Goal: Information Seeking & Learning: Check status

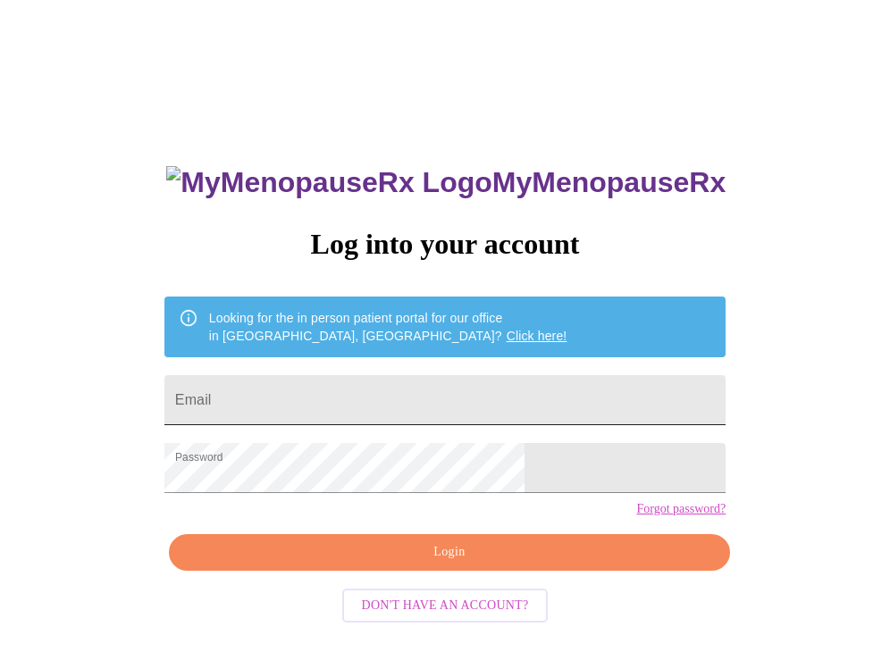
click at [356, 393] on input "Email" at bounding box center [444, 400] width 561 height 50
type input "jamilacollinsreedy@gmail.com"
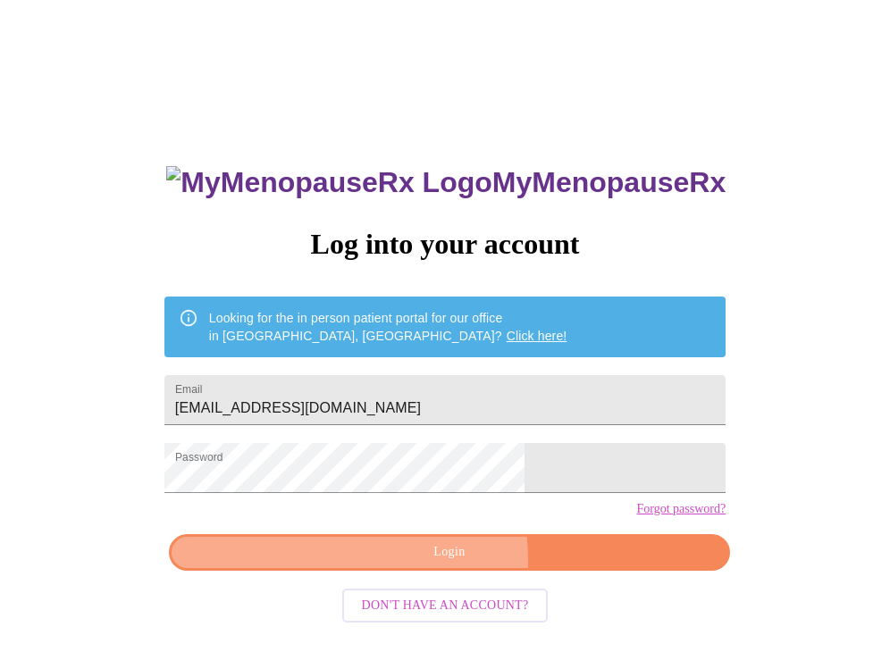
click at [382, 564] on span "Login" at bounding box center [449, 552] width 520 height 22
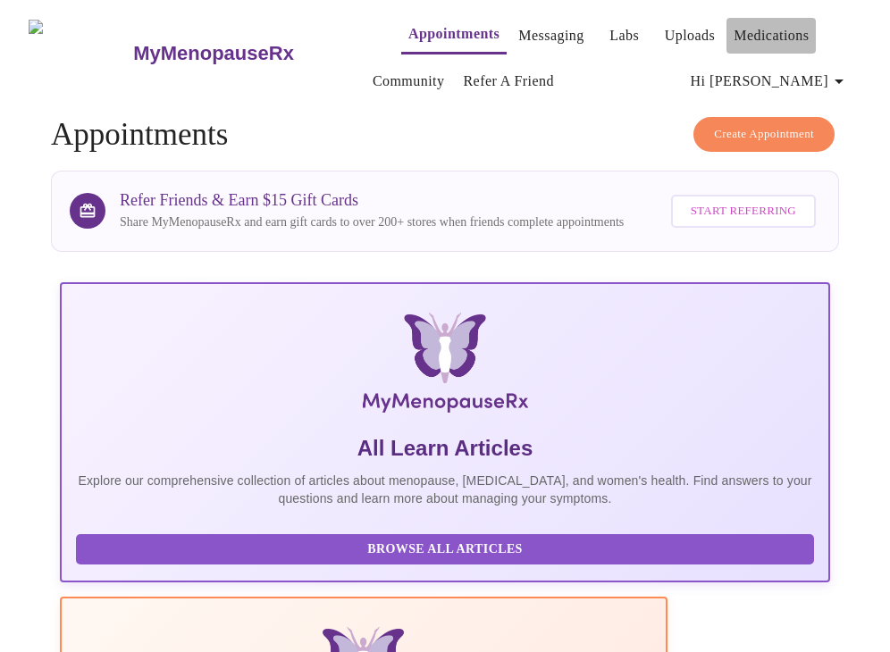
click at [756, 33] on link "Medications" at bounding box center [770, 35] width 75 height 25
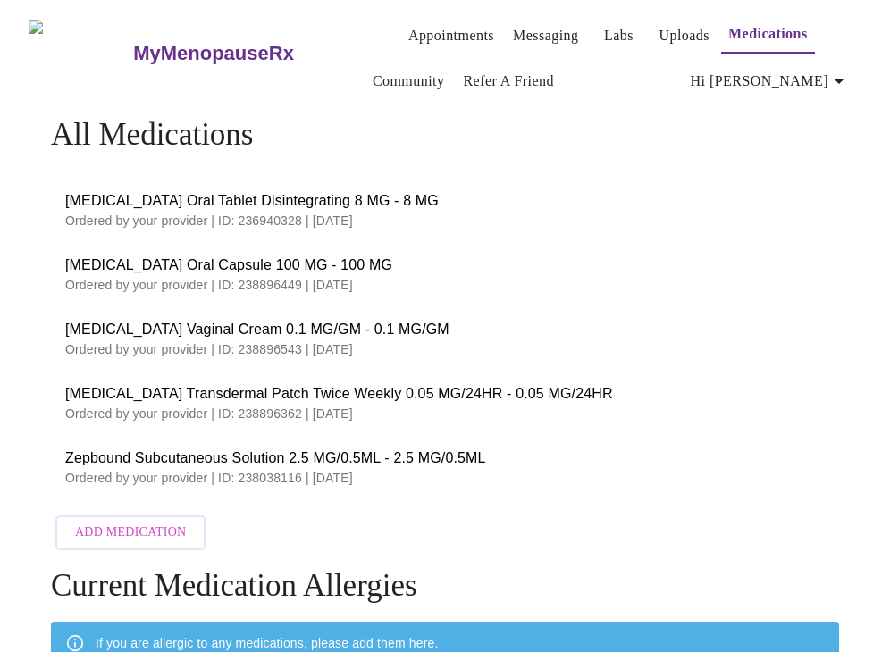
click at [604, 29] on link "Labs" at bounding box center [618, 35] width 29 height 25
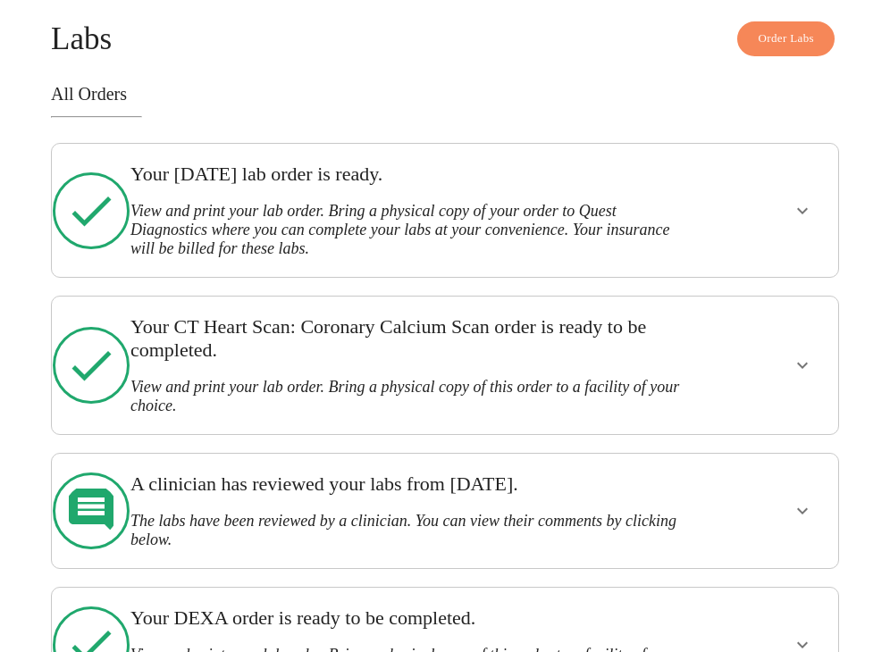
scroll to position [88, 0]
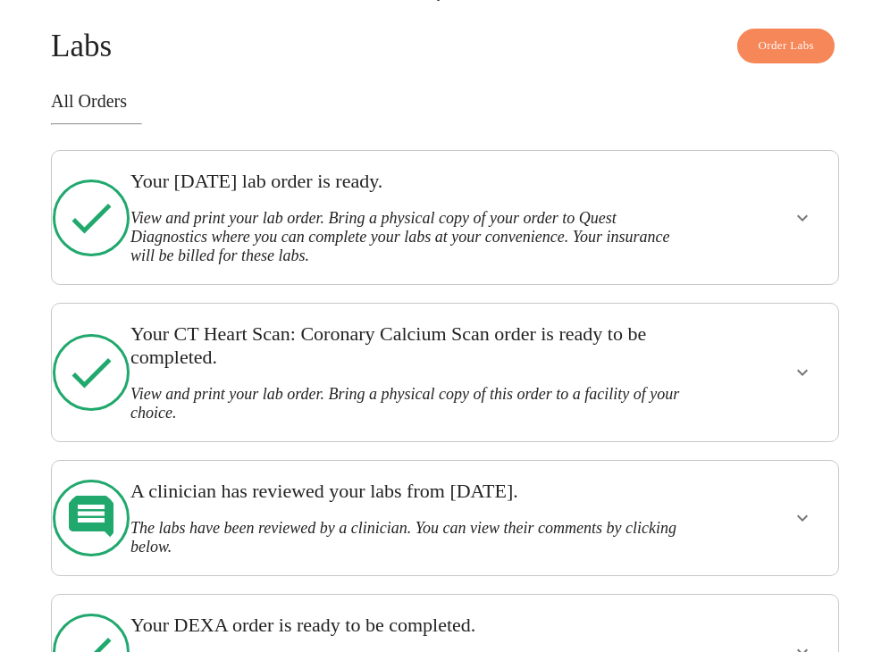
click at [798, 223] on button "show more" at bounding box center [802, 218] width 43 height 43
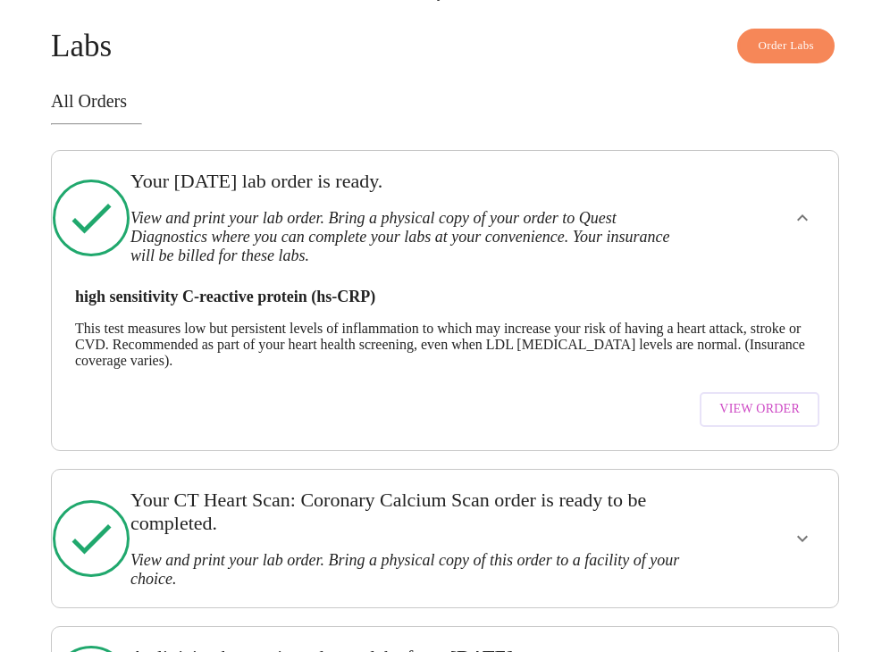
click at [768, 413] on span "View Order" at bounding box center [759, 409] width 80 height 22
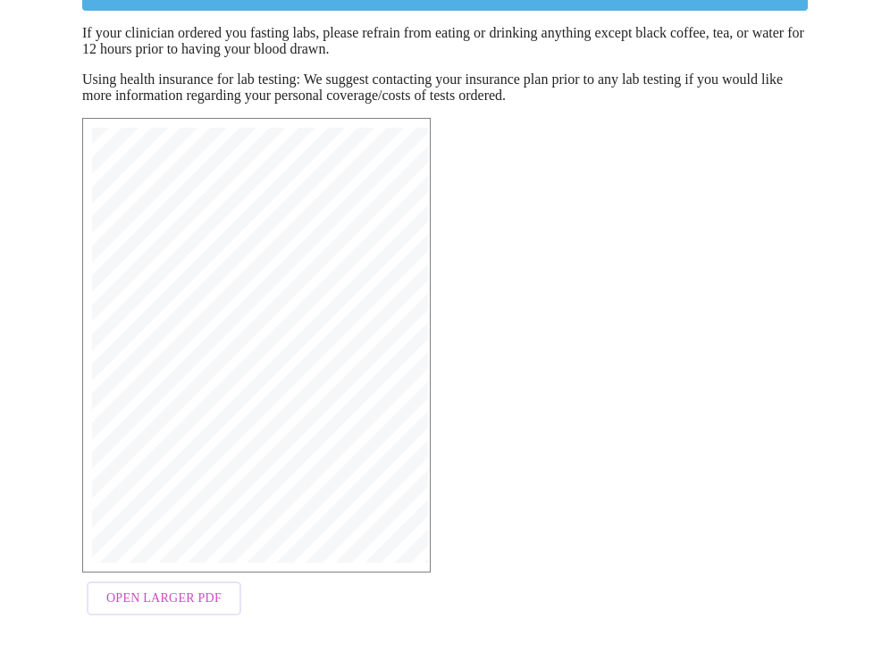
scroll to position [268, 0]
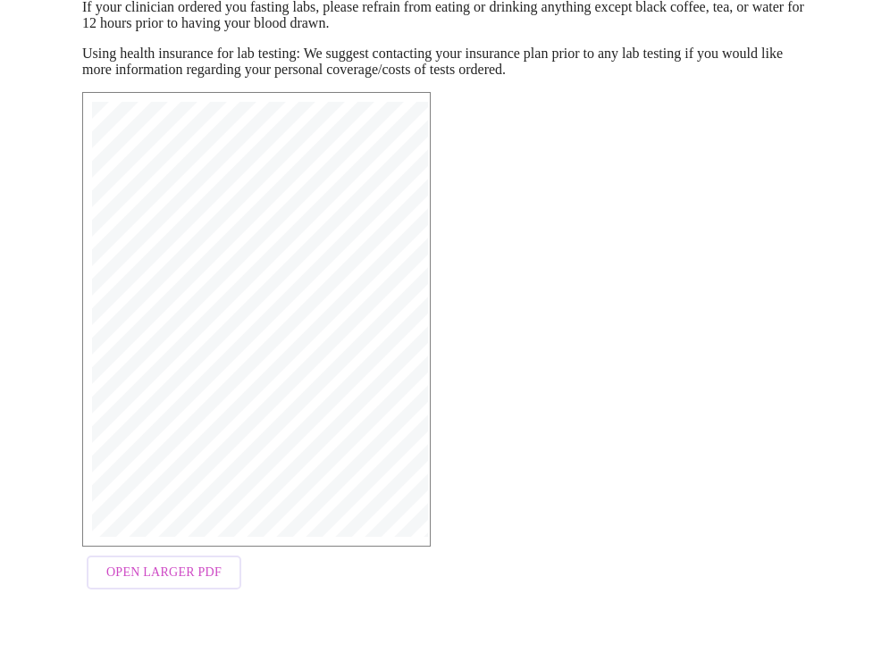
click at [176, 584] on span "Open Larger PDF" at bounding box center [163, 573] width 115 height 22
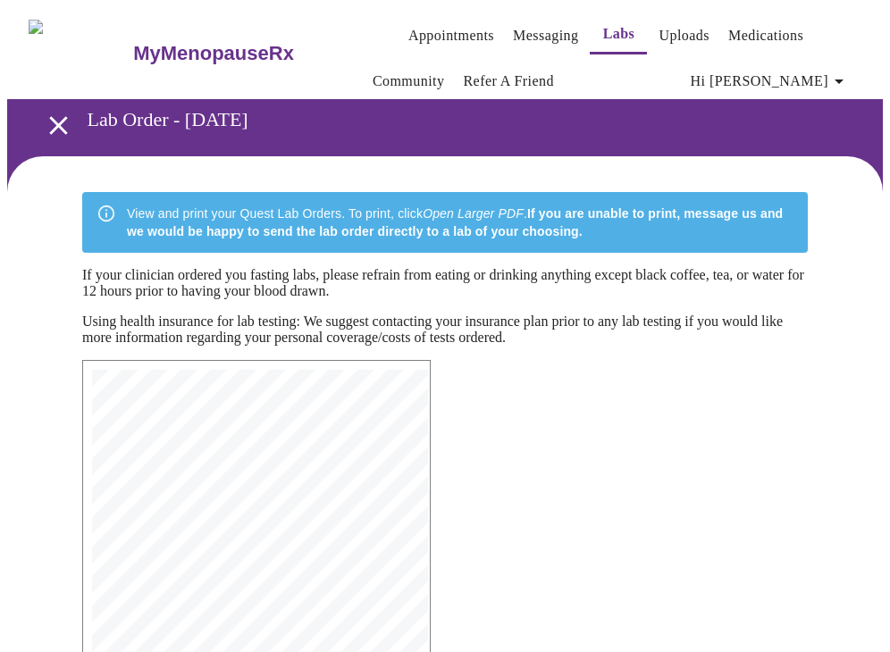
click at [43, 120] on icon "open drawer" at bounding box center [58, 125] width 31 height 31
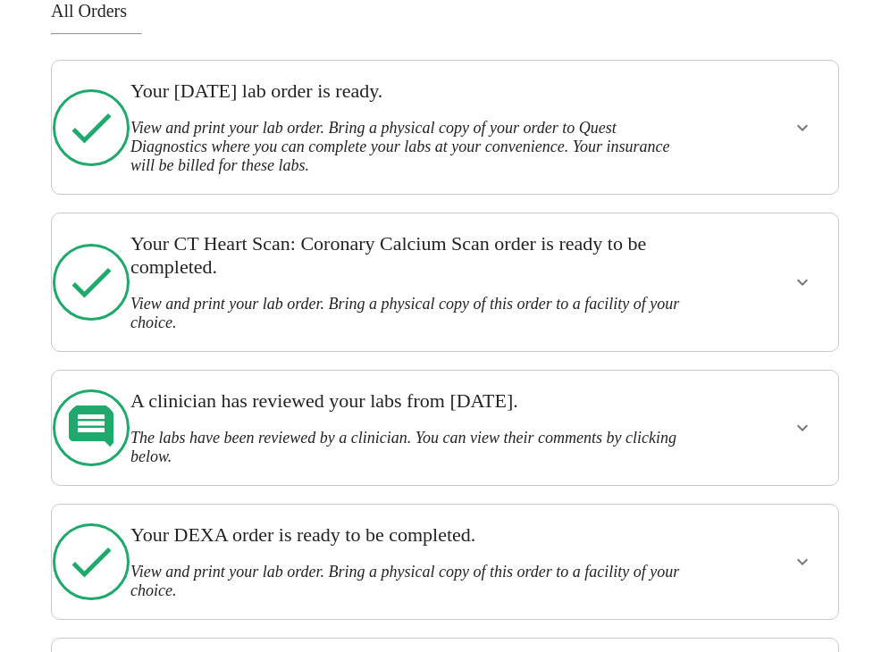
scroll to position [267, 0]
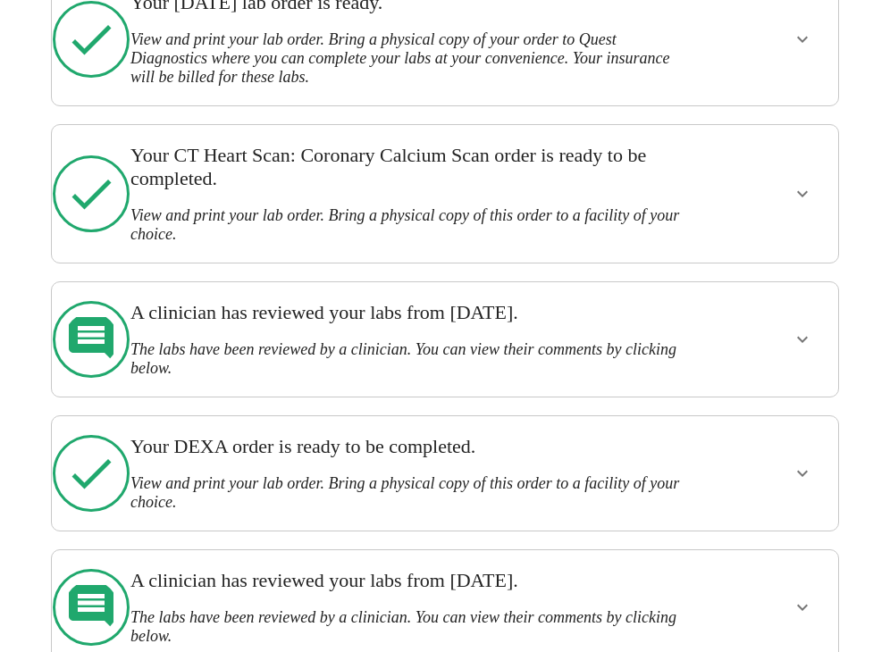
click at [776, 434] on div at bounding box center [766, 473] width 129 height 100
click at [813, 463] on icon "show more" at bounding box center [802, 473] width 21 height 21
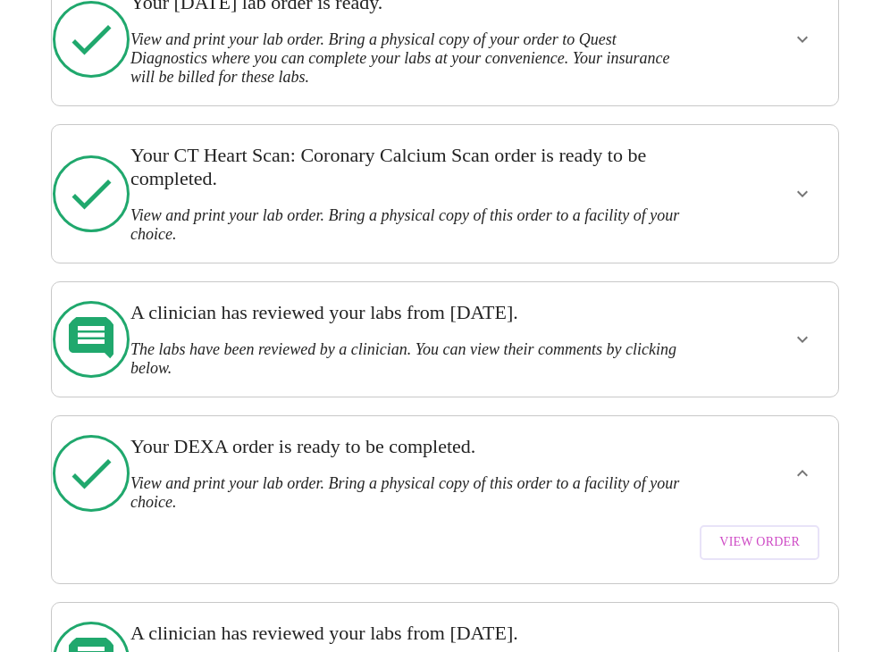
click at [772, 532] on span "View Order" at bounding box center [759, 543] width 80 height 22
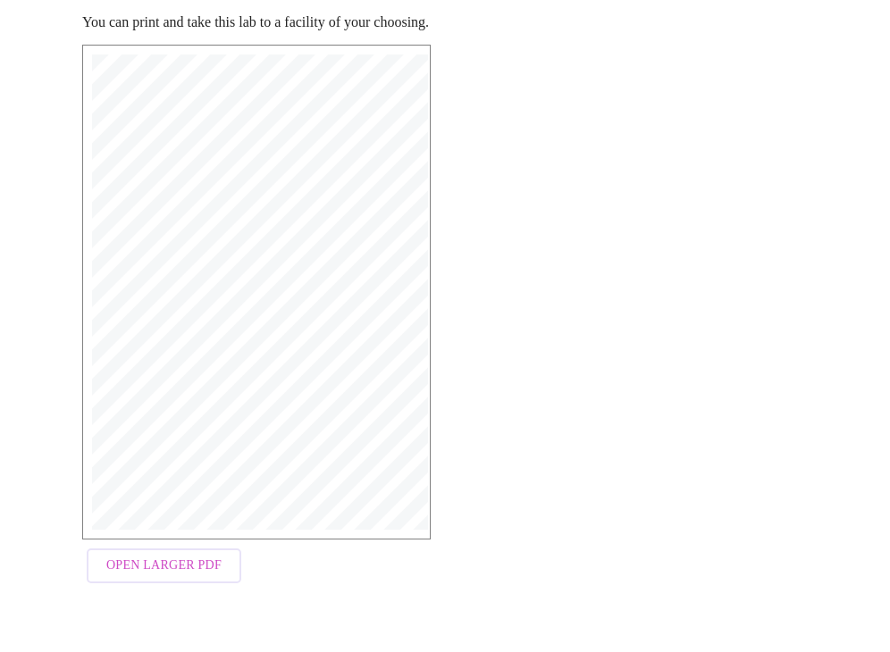
scroll to position [263, 0]
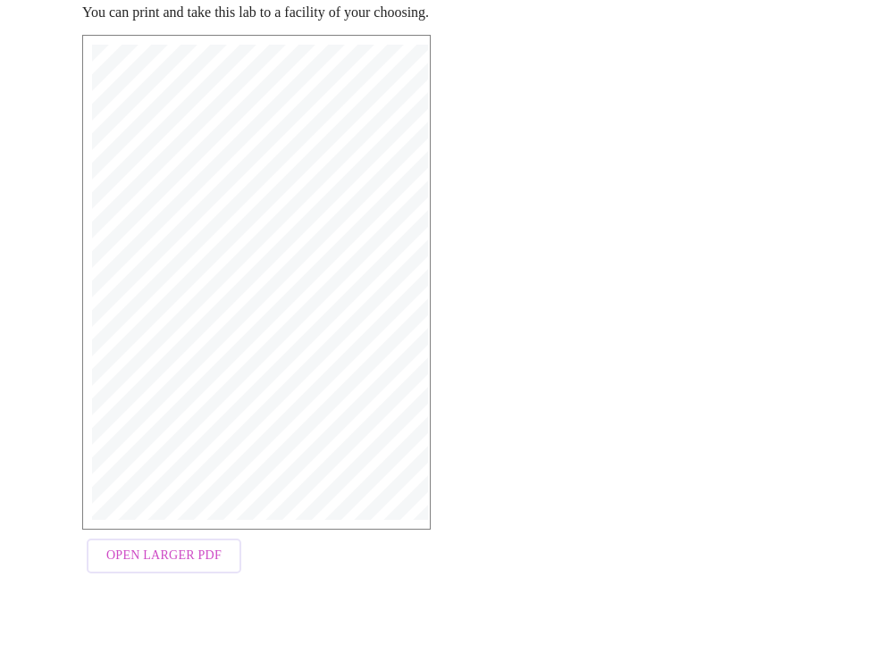
click at [173, 552] on span "Open Larger PDF" at bounding box center [163, 556] width 115 height 22
click at [550, 398] on div "MyMenopauseRx | 8/19/25, 8:18 PM MyMenopauseRx | 1 of 1 MyMenopauseRx 1604 N Ma…" at bounding box center [445, 309] width 754 height 576
